Goal: Navigation & Orientation: Find specific page/section

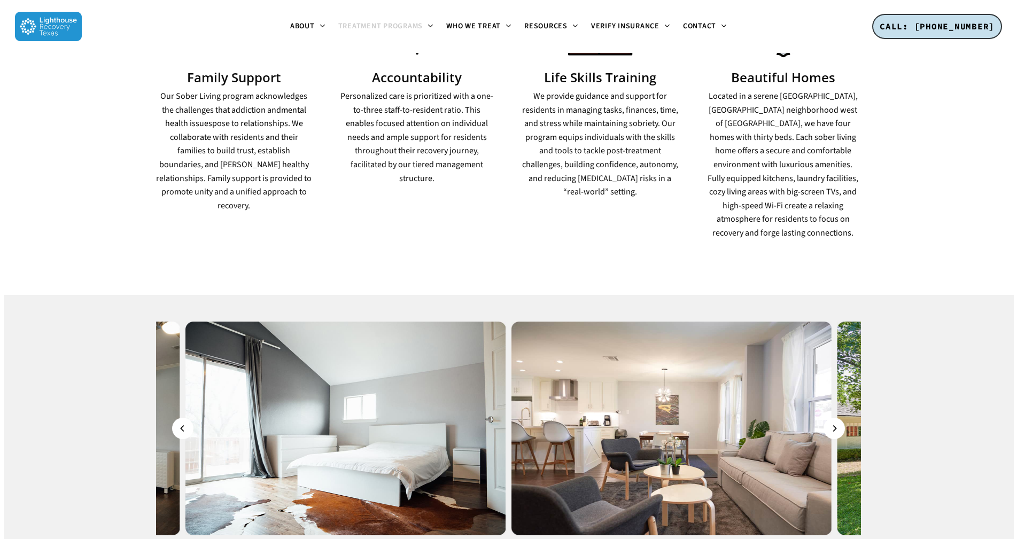
scroll to position [908, 0]
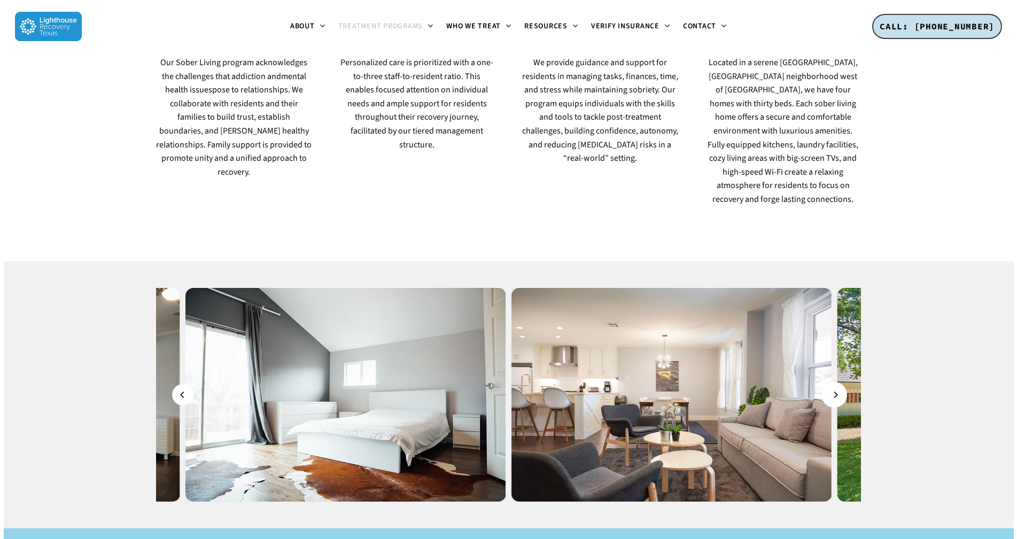
click at [830, 384] on button "Next" at bounding box center [833, 394] width 21 height 21
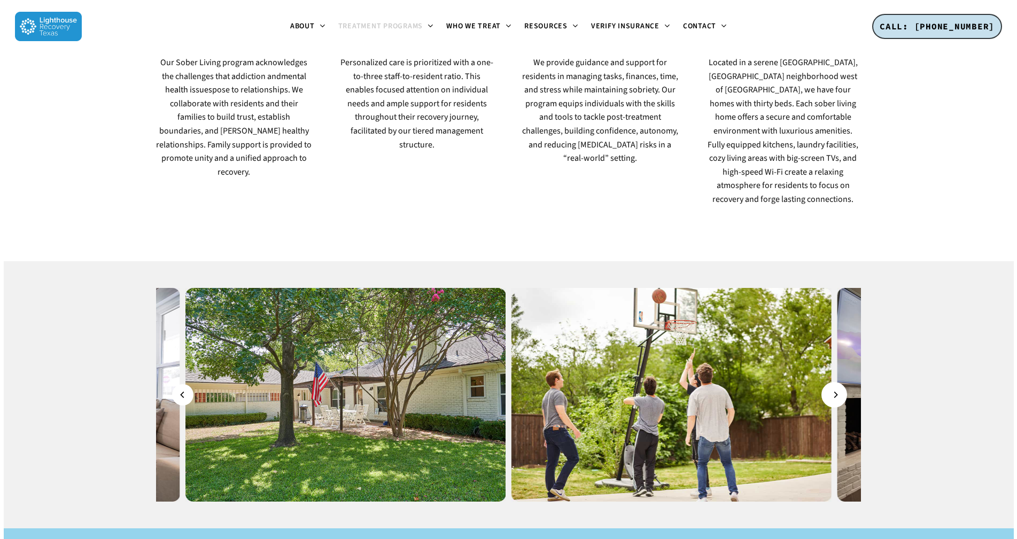
click at [830, 384] on button "Next" at bounding box center [833, 394] width 21 height 21
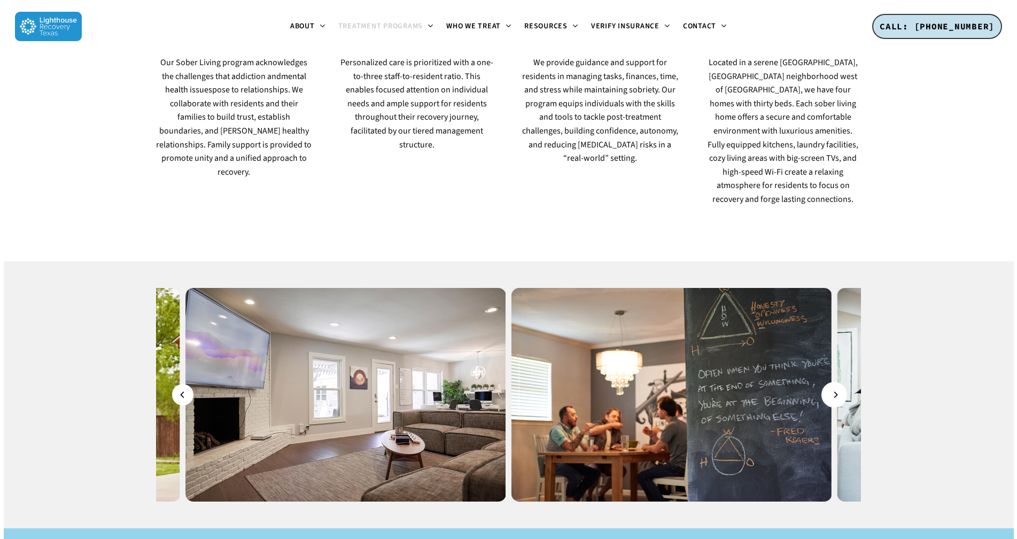
click at [830, 384] on button "Next" at bounding box center [833, 394] width 21 height 21
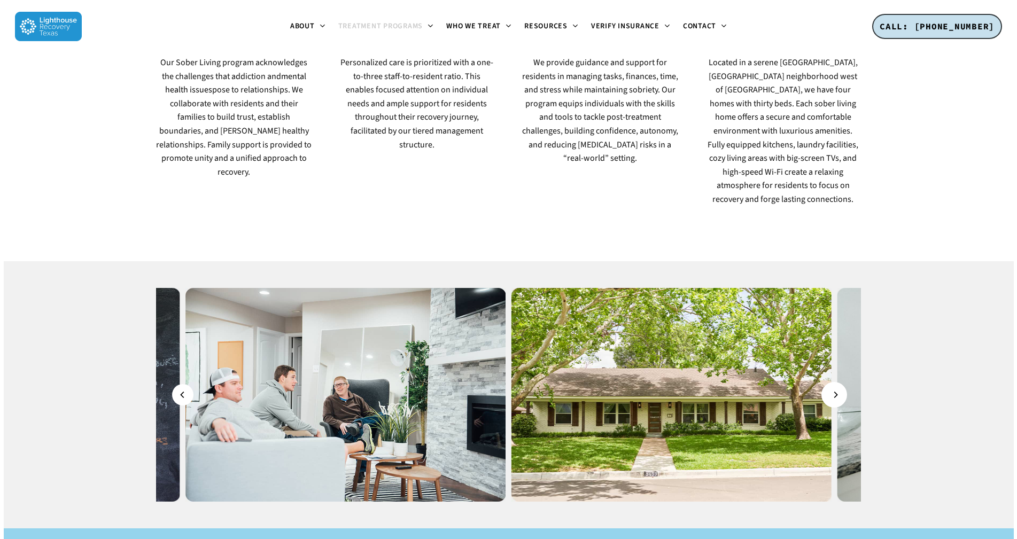
click at [830, 384] on button "Next" at bounding box center [833, 394] width 21 height 21
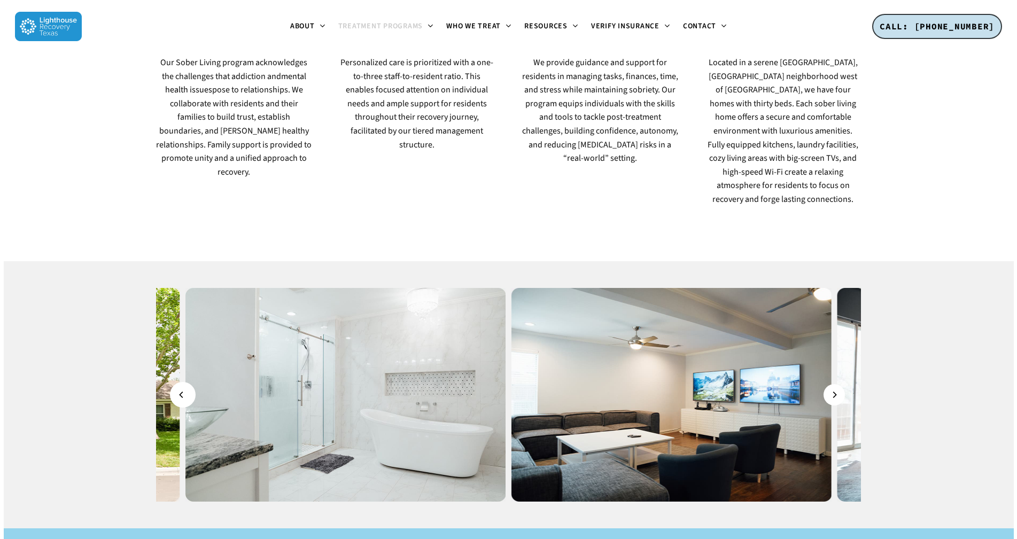
click at [181, 384] on button "Previous" at bounding box center [182, 394] width 21 height 21
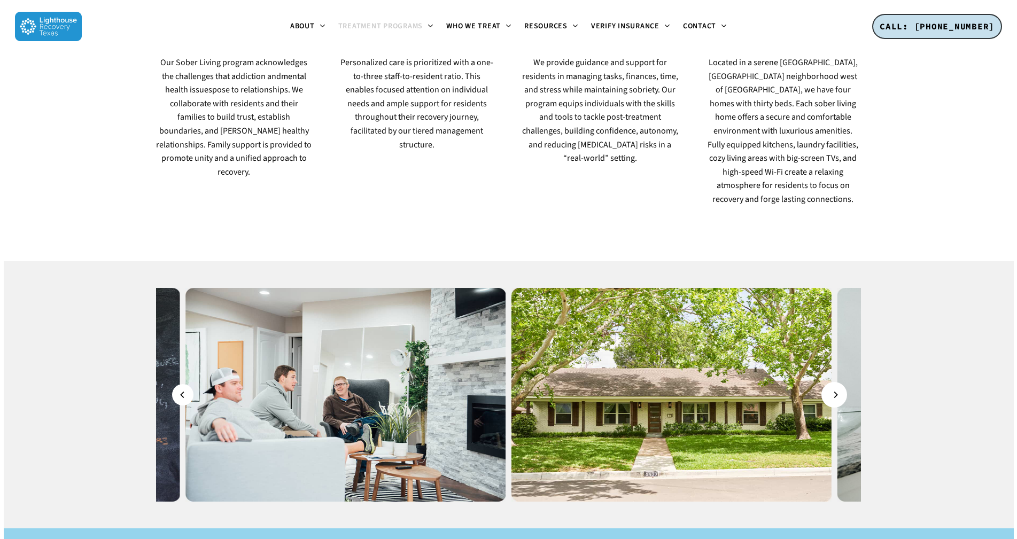
click at [830, 384] on button "Next" at bounding box center [833, 394] width 21 height 21
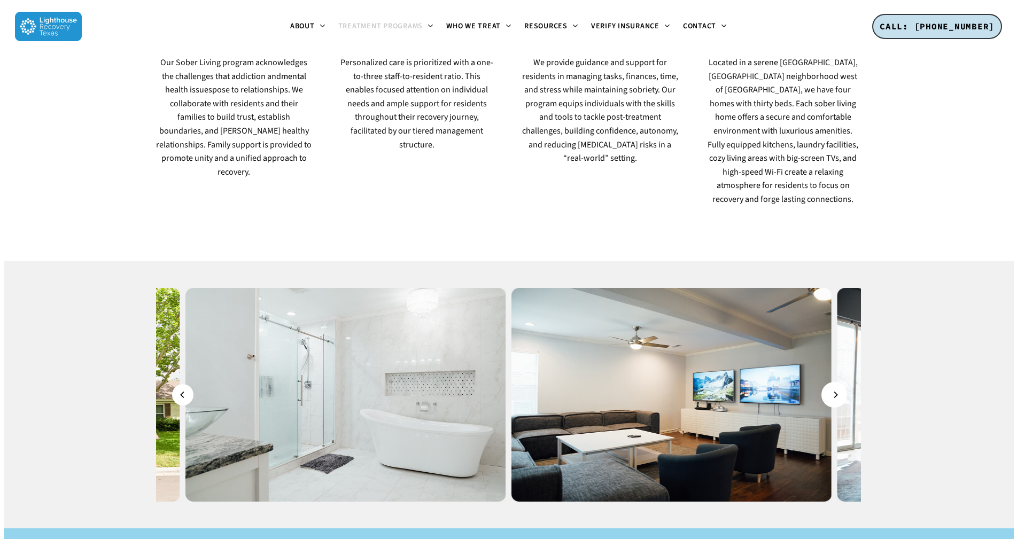
click at [830, 384] on button "Next" at bounding box center [833, 394] width 21 height 21
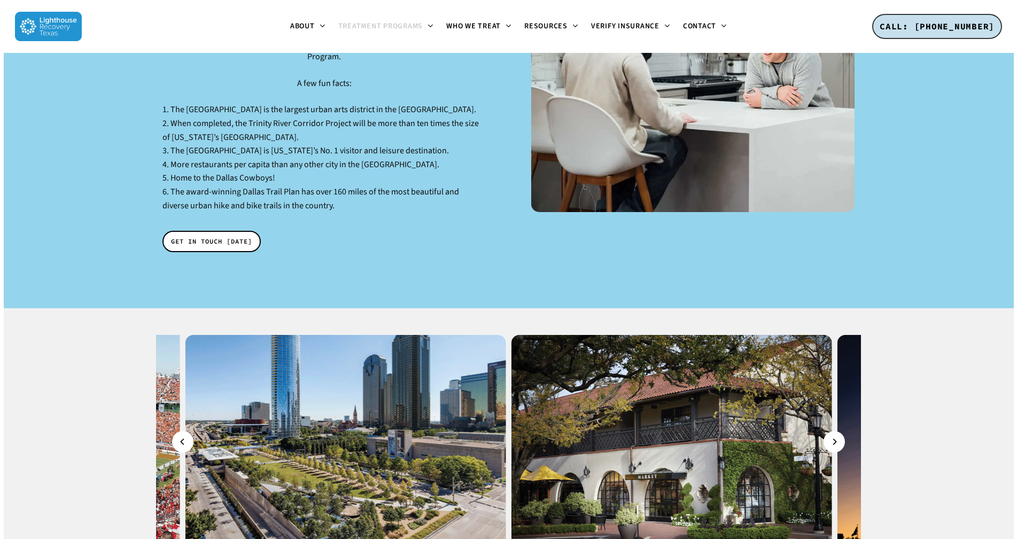
scroll to position [1656, 0]
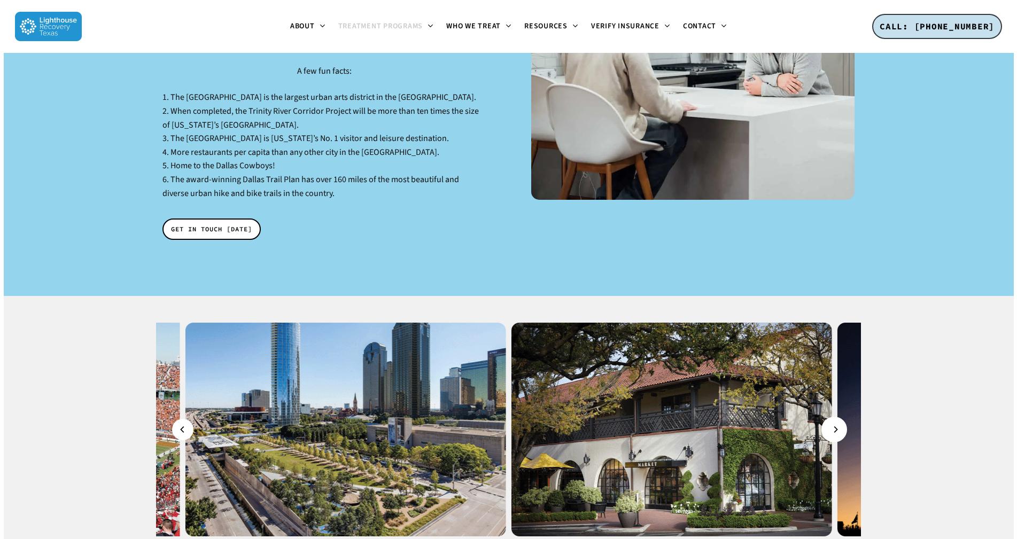
click at [829, 419] on button "Next" at bounding box center [833, 429] width 21 height 21
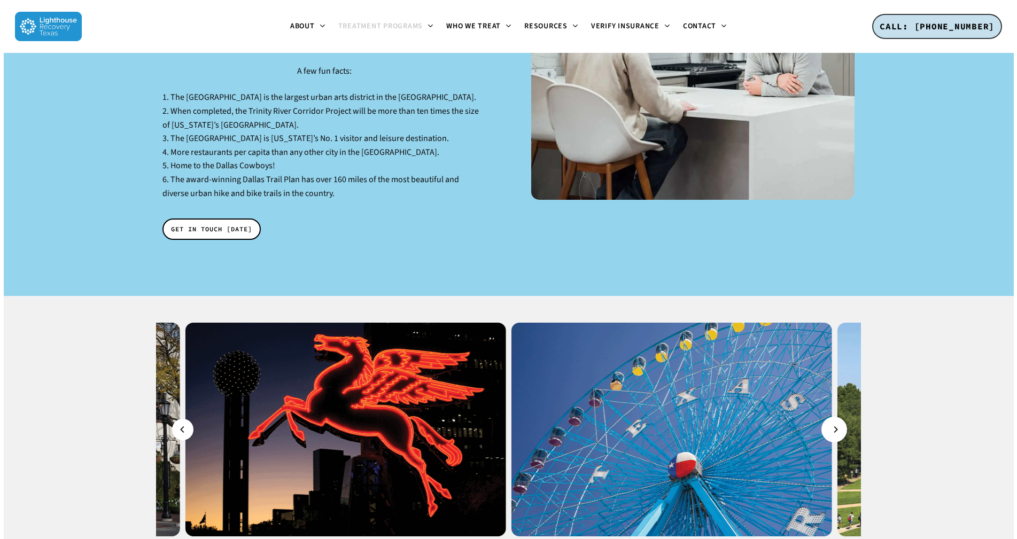
click at [829, 419] on button "Next" at bounding box center [833, 429] width 21 height 21
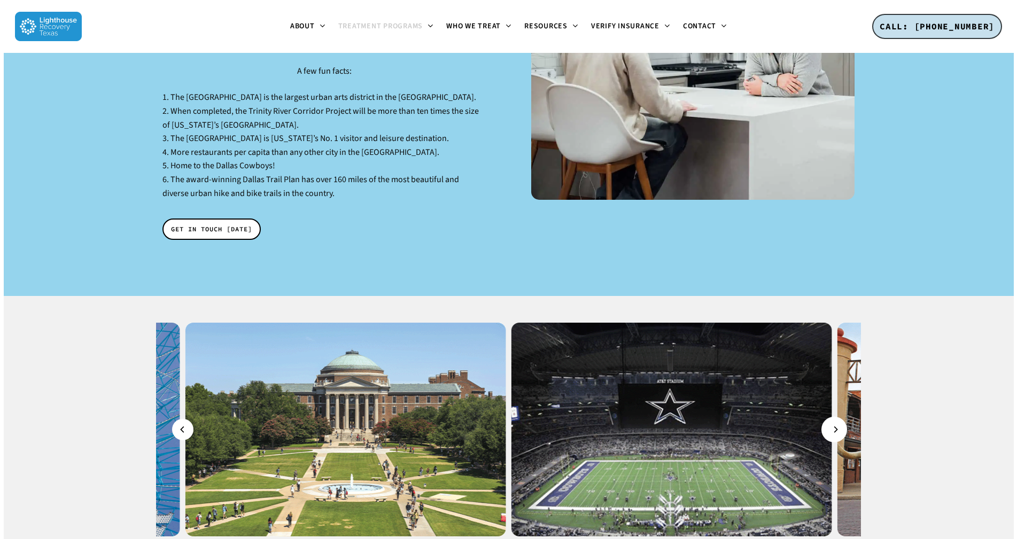
click at [829, 419] on button "Next" at bounding box center [833, 429] width 21 height 21
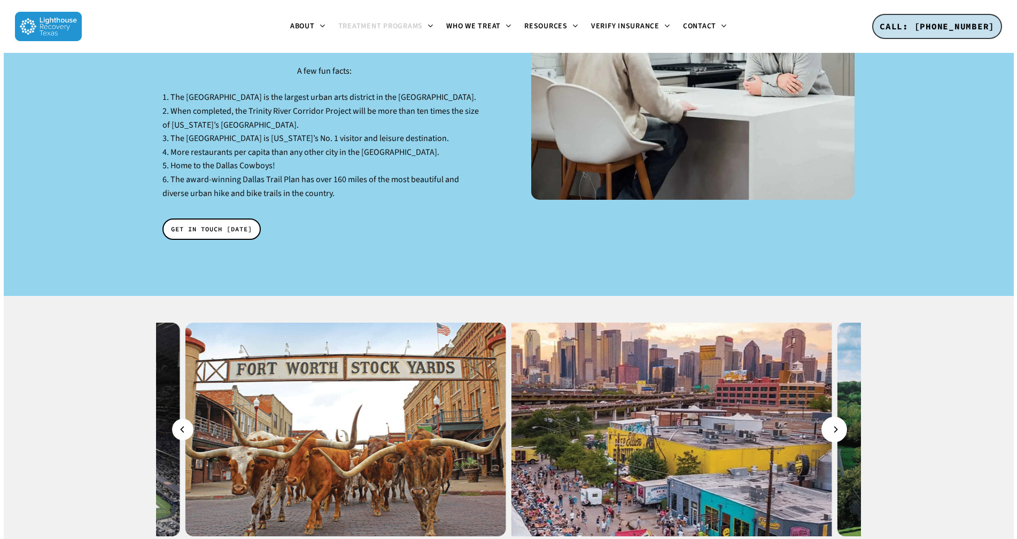
click at [829, 419] on button "Next" at bounding box center [833, 429] width 21 height 21
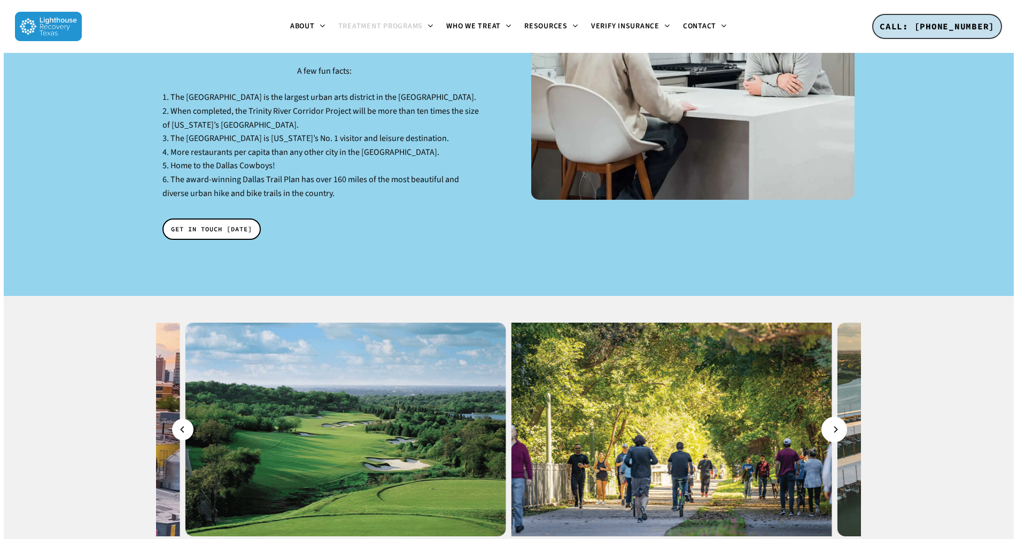
click at [829, 419] on button "Next" at bounding box center [833, 429] width 21 height 21
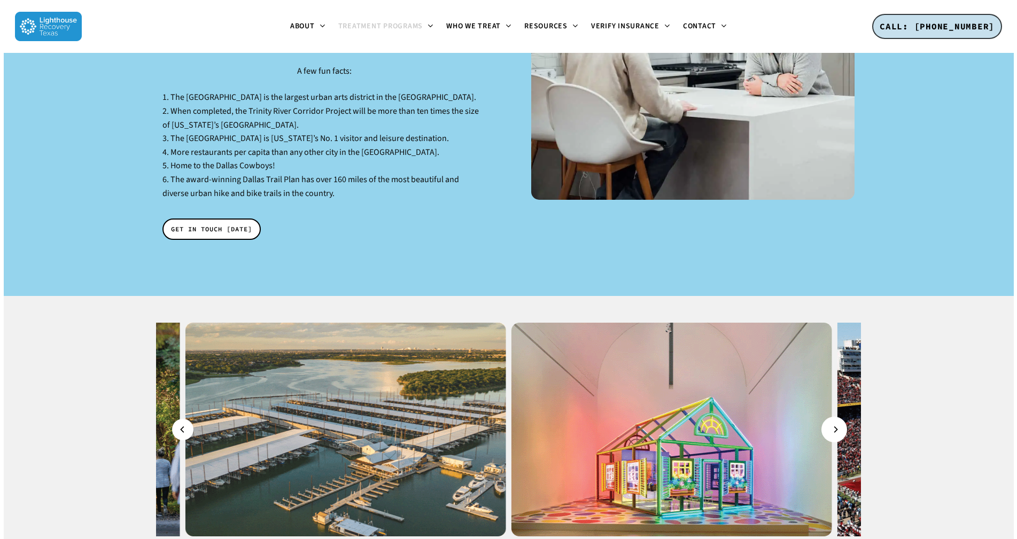
click at [829, 419] on button "Next" at bounding box center [833, 429] width 21 height 21
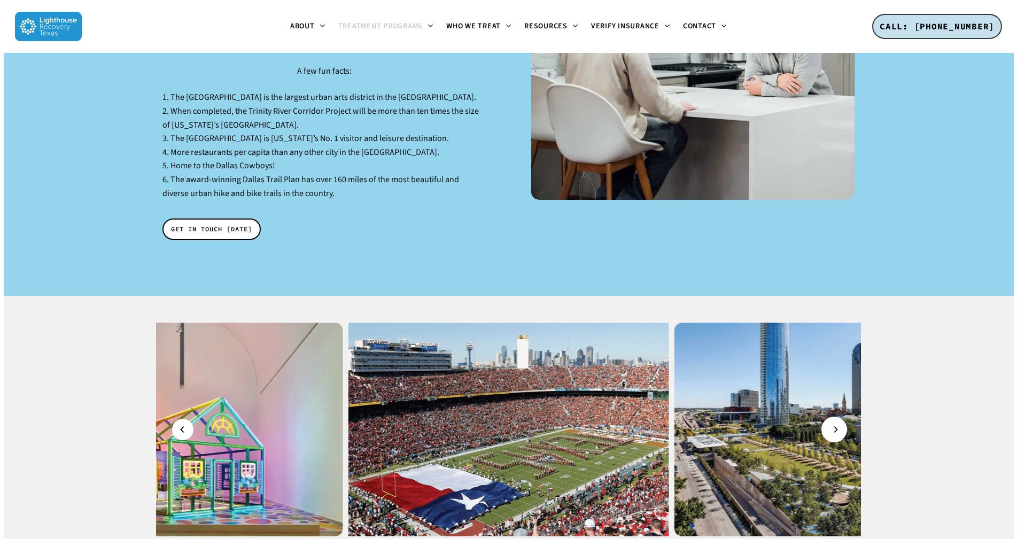
click at [829, 419] on button "Next" at bounding box center [833, 429] width 21 height 21
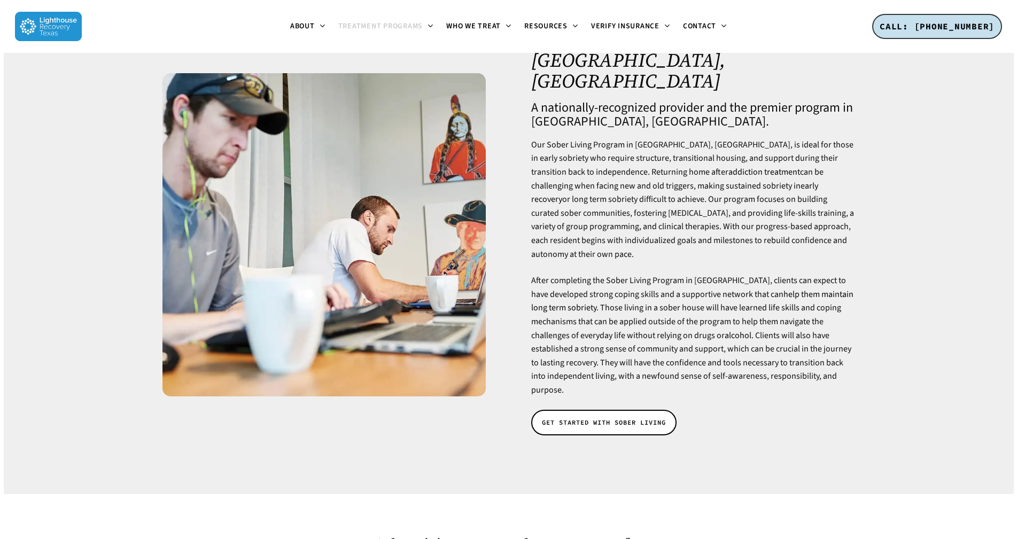
scroll to position [0, 0]
